Goal: Task Accomplishment & Management: Manage account settings

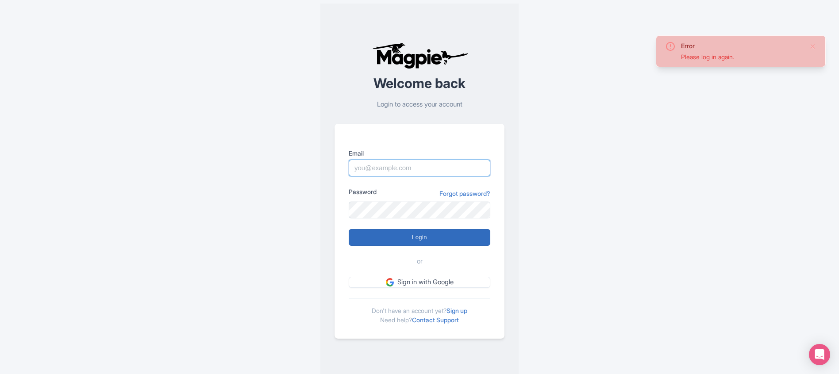
type input "info@tomis.tech"
click at [436, 242] on input "Login" at bounding box center [420, 237] width 142 height 17
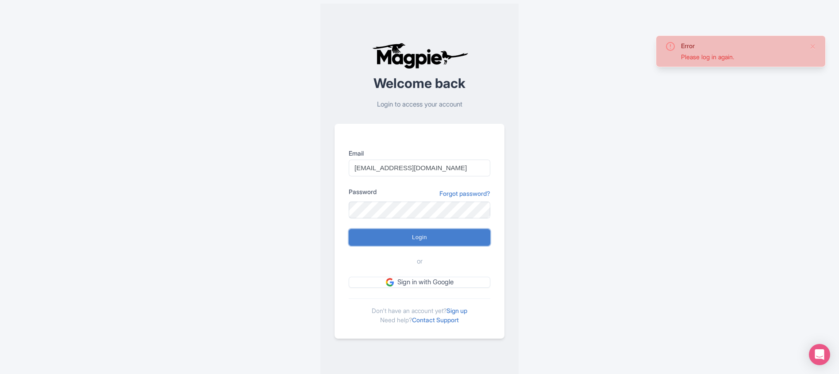
type input "Logging in..."
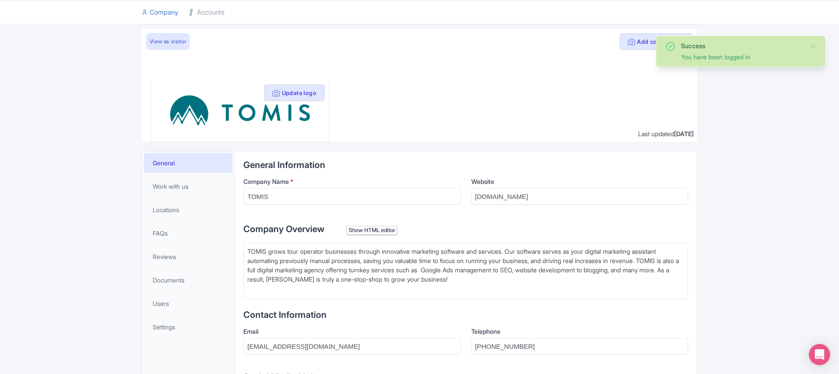
scroll to position [60, 0]
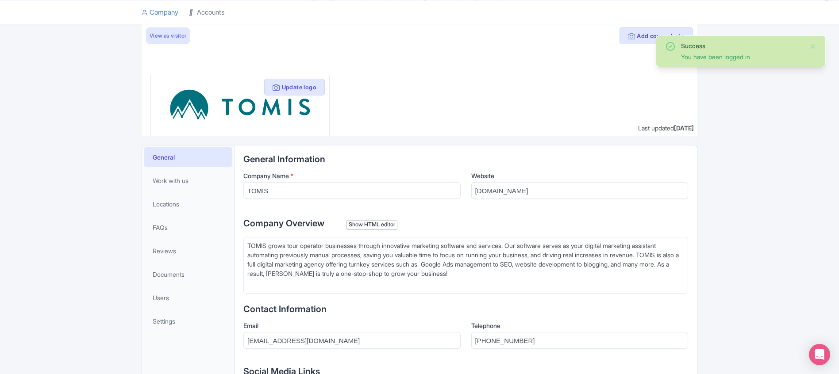
click at [218, 6] on link "Accounts" at bounding box center [206, 12] width 35 height 24
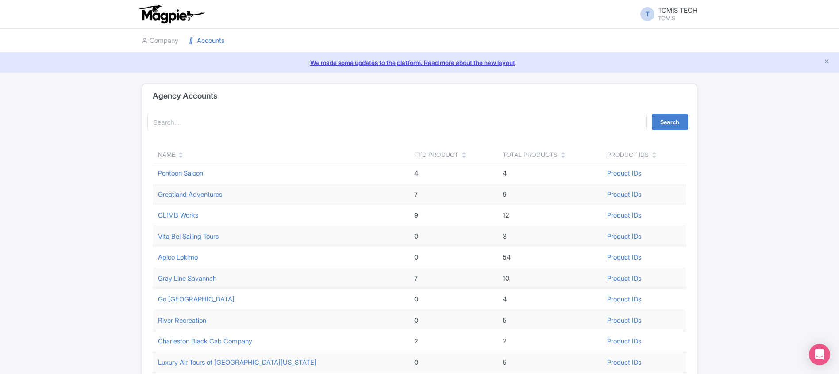
click at [181, 154] on icon at bounding box center [181, 157] width 4 height 6
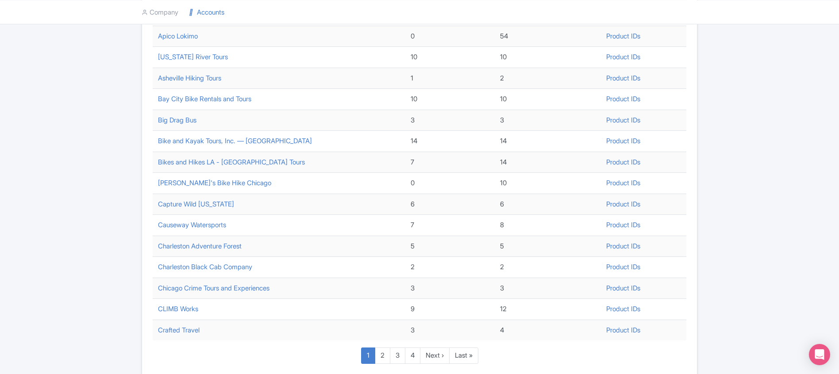
scroll to position [288, 0]
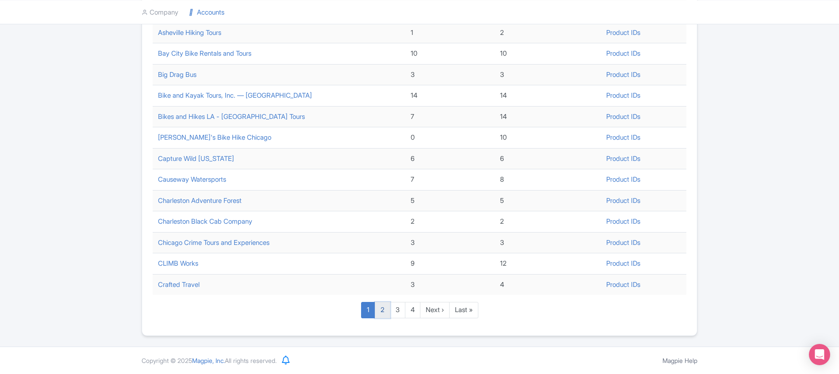
click at [379, 310] on link "2" at bounding box center [382, 310] width 15 height 16
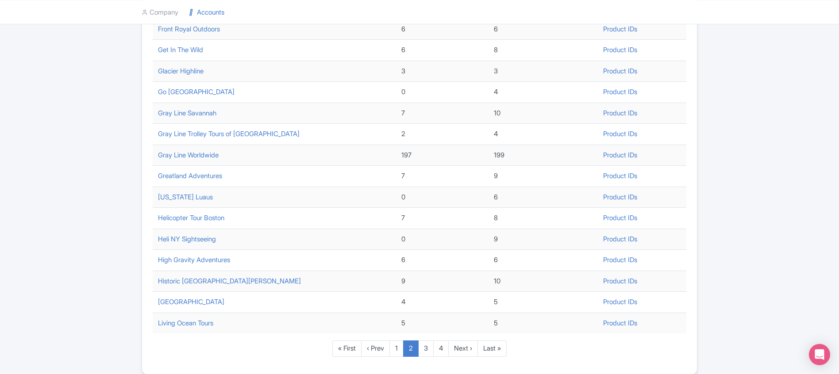
scroll to position [288, 0]
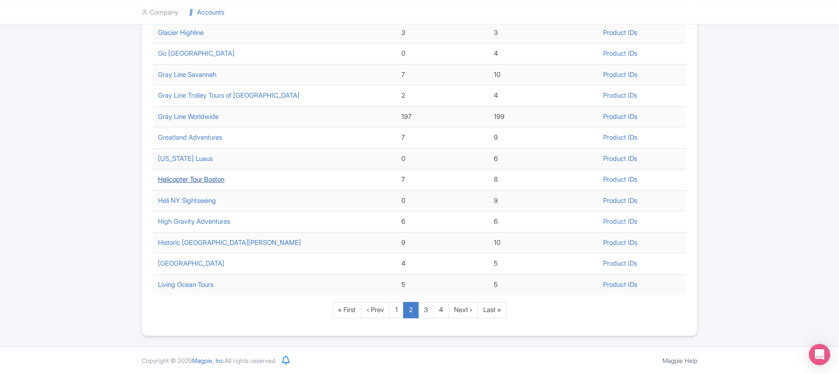
click at [177, 181] on link "Helicopter Tour Boston" at bounding box center [191, 179] width 66 height 8
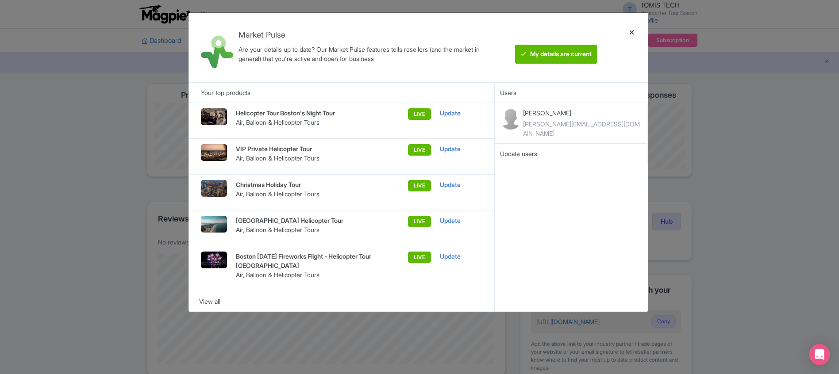
click at [632, 32] on div at bounding box center [631, 47] width 21 height 55
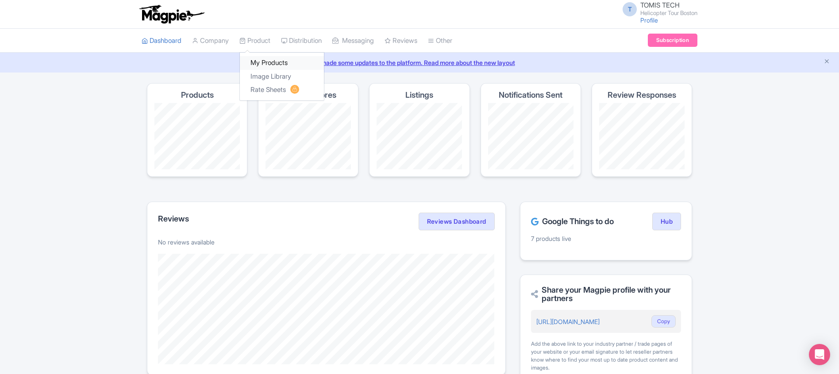
click at [264, 64] on link "My Products" at bounding box center [282, 63] width 84 height 14
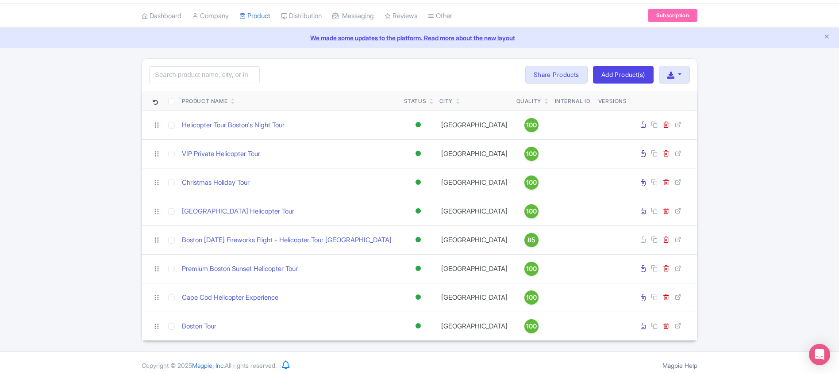
scroll to position [30, 0]
